Goal: Entertainment & Leisure: Consume media (video, audio)

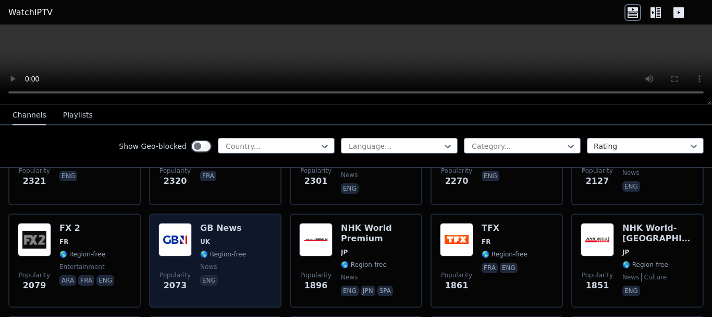
scroll to position [695, 0]
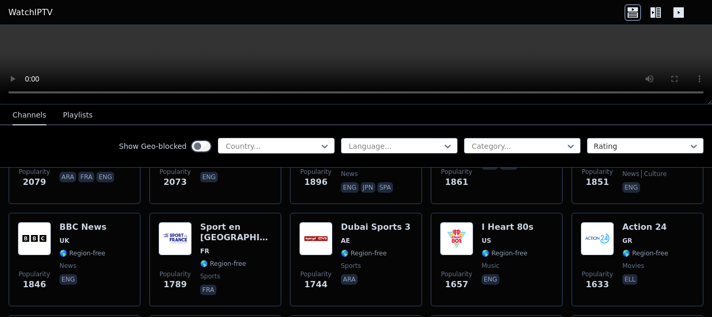
click at [282, 147] on div at bounding box center [272, 146] width 95 height 10
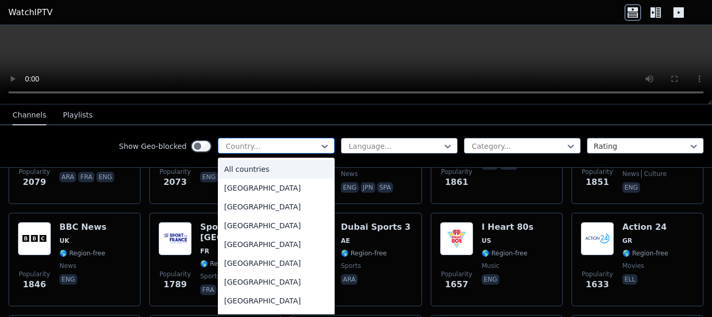
click at [283, 147] on div at bounding box center [272, 146] width 95 height 10
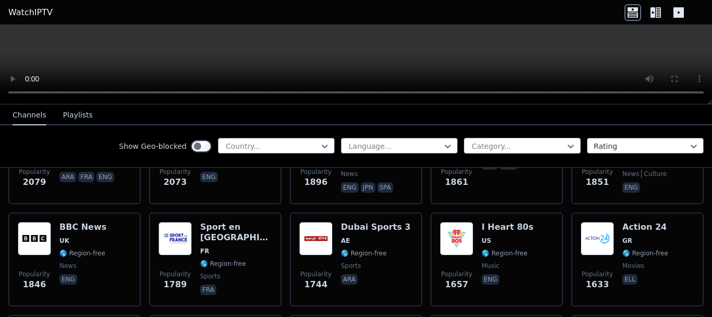
click at [501, 143] on div at bounding box center [518, 146] width 95 height 10
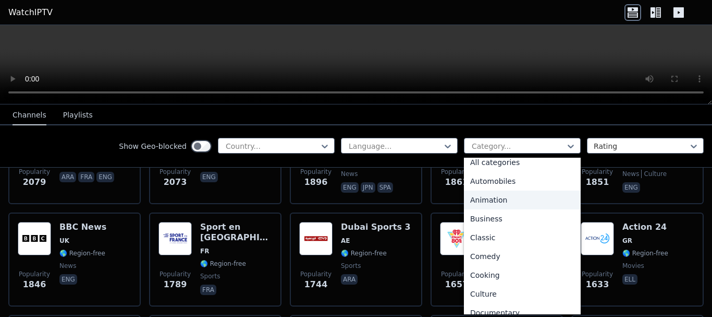
scroll to position [0, 0]
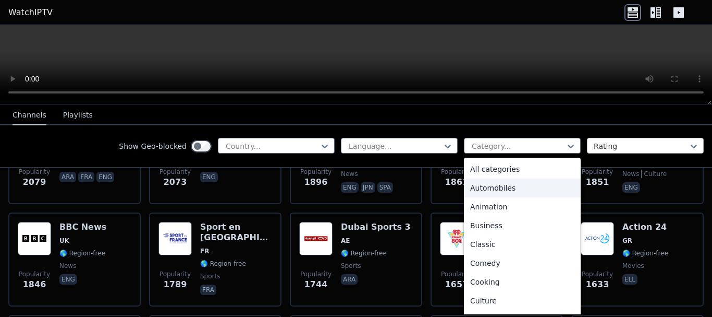
click at [614, 143] on div at bounding box center [641, 146] width 95 height 10
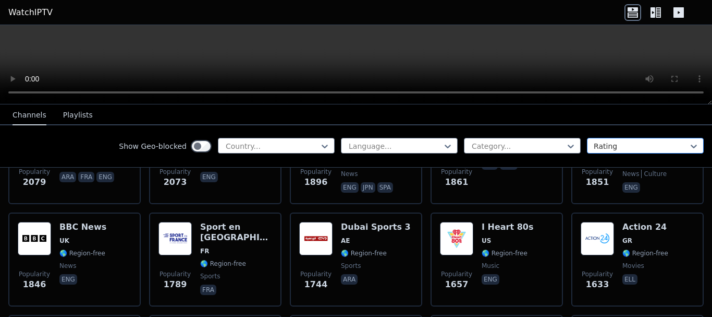
click at [614, 143] on div at bounding box center [641, 146] width 95 height 10
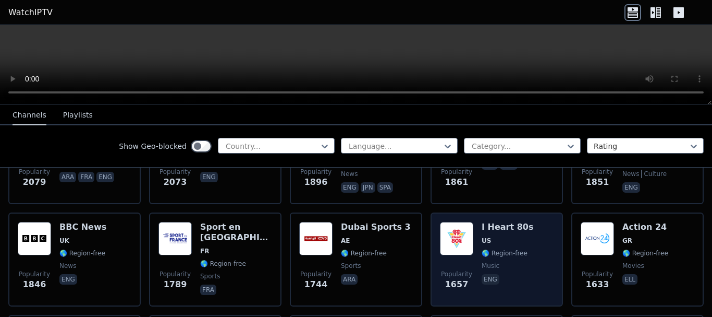
click at [492, 226] on div "I Heart 80s US 🌎 Region-free music eng" at bounding box center [508, 259] width 52 height 75
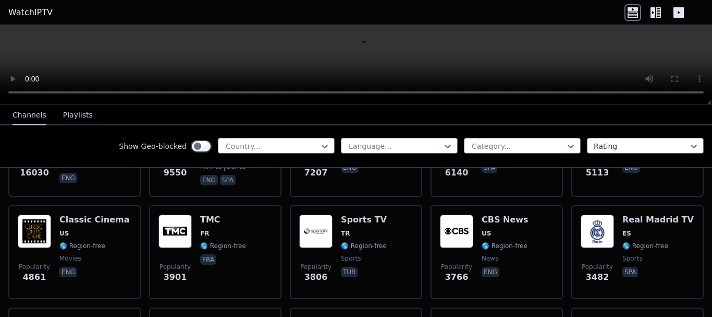
scroll to position [174, 0]
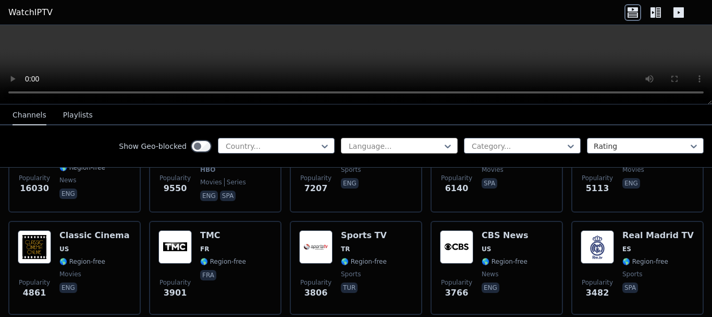
click at [388, 147] on div at bounding box center [395, 146] width 95 height 10
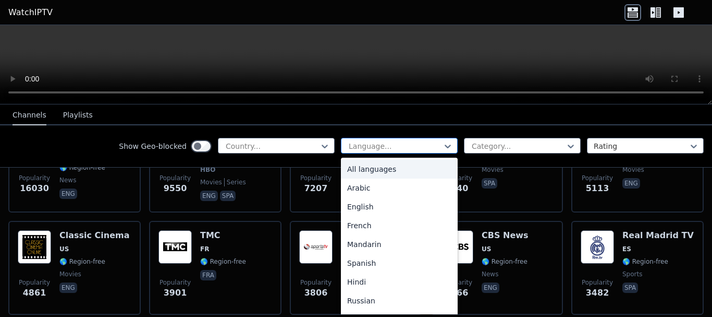
click at [388, 147] on div at bounding box center [395, 146] width 95 height 10
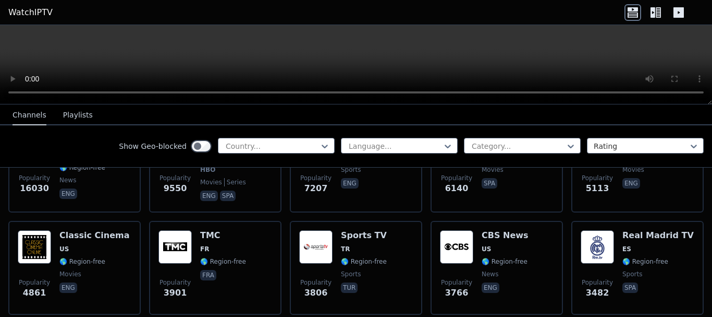
click at [69, 117] on button "Playlists" at bounding box center [78, 115] width 30 height 20
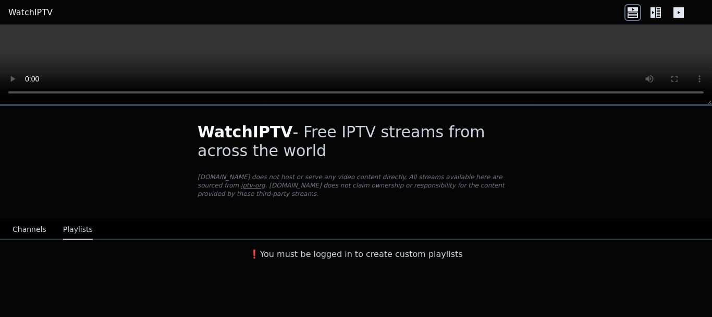
scroll to position [0, 0]
click at [23, 220] on button "Channels" at bounding box center [30, 230] width 34 height 20
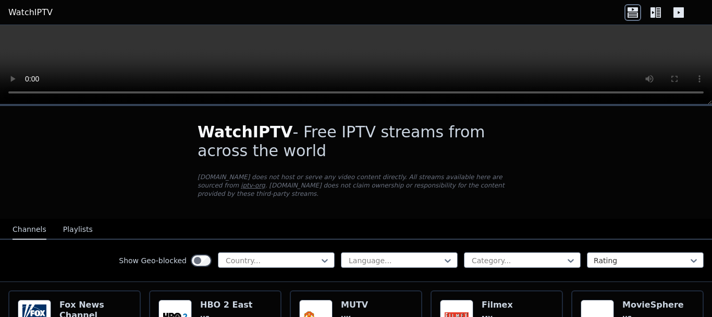
scroll to position [87, 0]
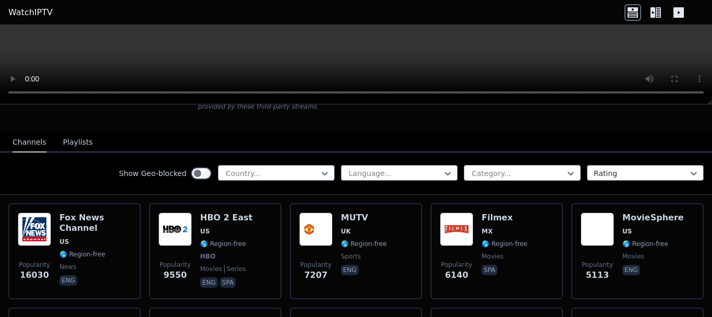
click at [568, 165] on div "Category..." at bounding box center [522, 173] width 117 height 16
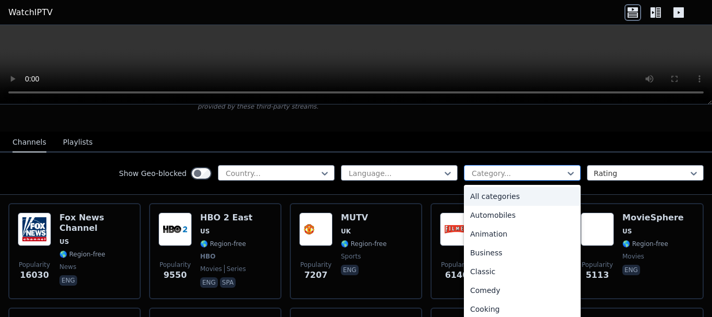
click at [568, 165] on div "Category..." at bounding box center [522, 173] width 117 height 16
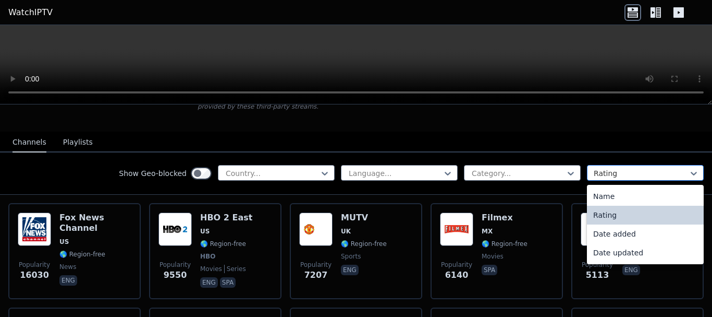
click at [624, 165] on div "Rating" at bounding box center [645, 173] width 117 height 16
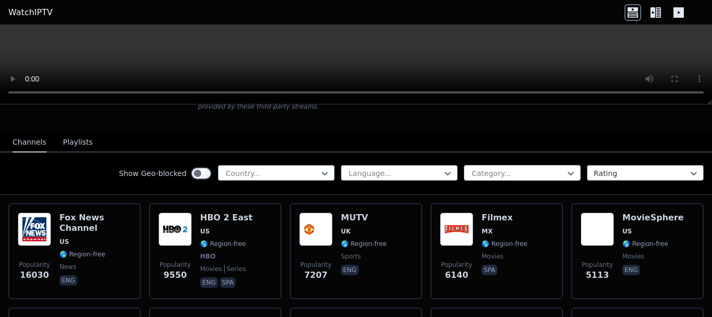
click at [556, 168] on div at bounding box center [518, 173] width 95 height 10
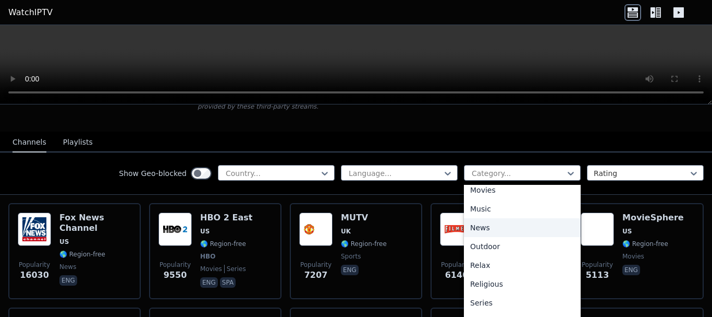
scroll to position [201, 0]
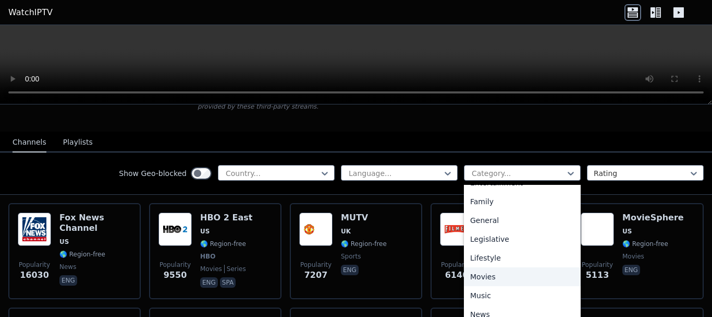
click at [478, 271] on div "Movies" at bounding box center [522, 276] width 117 height 19
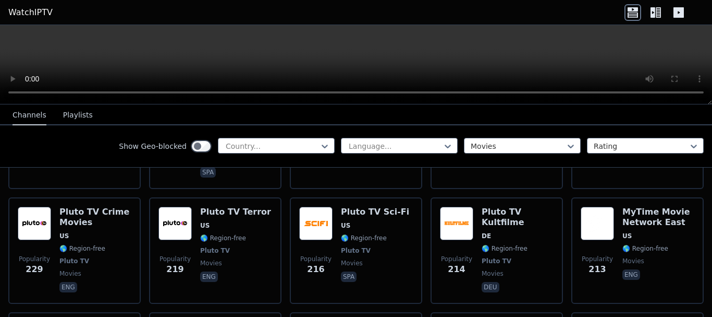
scroll to position [1477, 0]
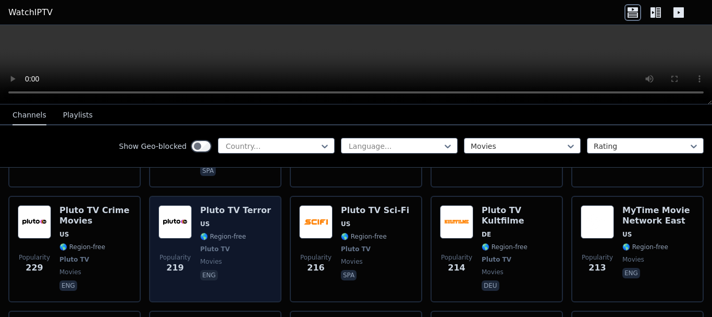
click at [233, 257] on span "movies" at bounding box center [235, 261] width 71 height 8
